Goal: Check status: Check status

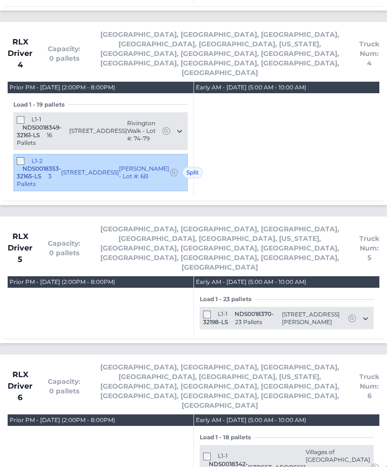
scroll to position [2328, 0]
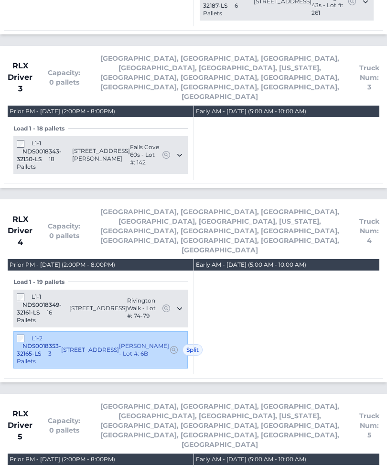
scroll to position [2146, 0]
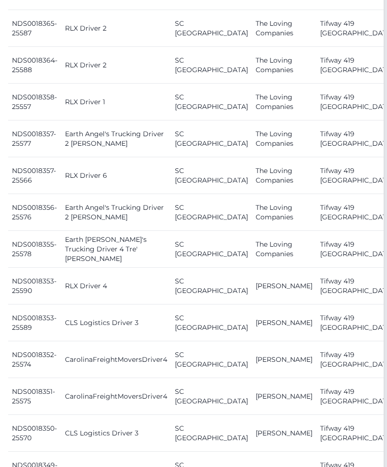
scroll to position [650, 3]
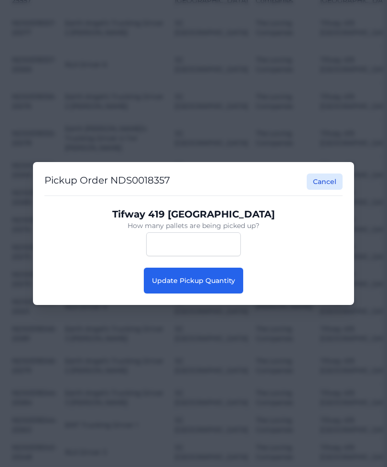
click at [233, 285] on span "Update Pickup Quantity" at bounding box center [193, 280] width 83 height 9
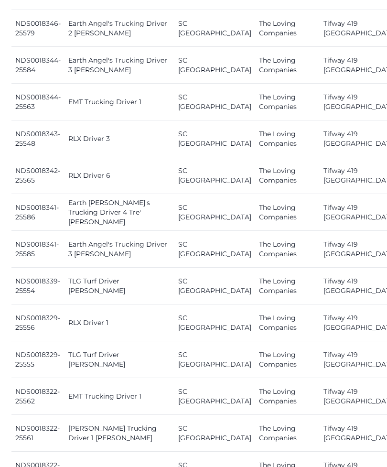
scroll to position [1096, 0]
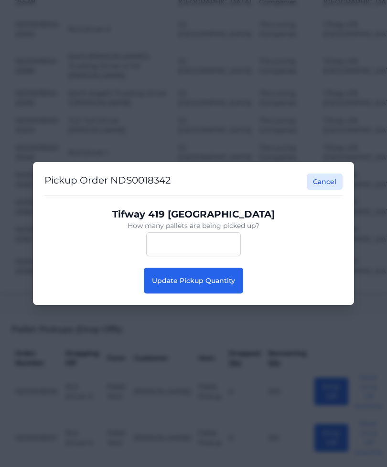
click at [230, 290] on button "Update Pickup Quantity" at bounding box center [193, 281] width 99 height 26
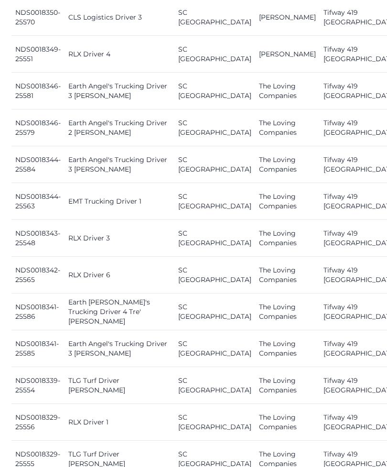
scroll to position [968, 0]
